Goal: Ask a question

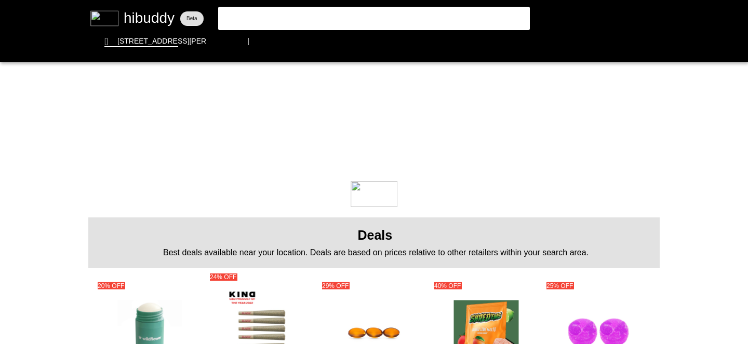
click at [317, 21] on flt-glass-pane at bounding box center [374, 172] width 748 height 344
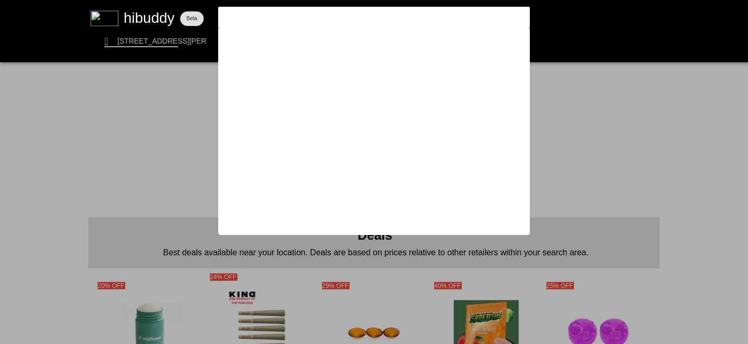
click at [300, 12] on input at bounding box center [365, 17] width 286 height 10
type input "["
click at [170, 113] on flt-glass-pane at bounding box center [374, 172] width 748 height 344
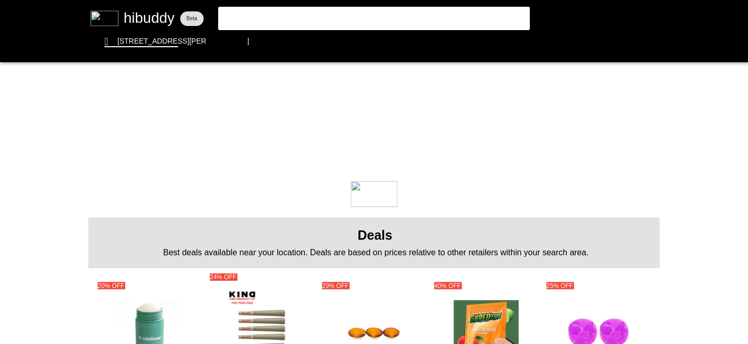
click at [353, 23] on flt-glass-pane at bounding box center [374, 172] width 748 height 344
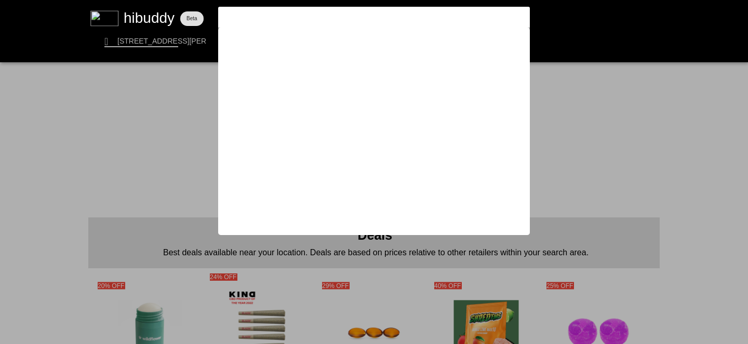
click at [136, 126] on flt-glass-pane at bounding box center [374, 172] width 748 height 344
